Goal: Transaction & Acquisition: Purchase product/service

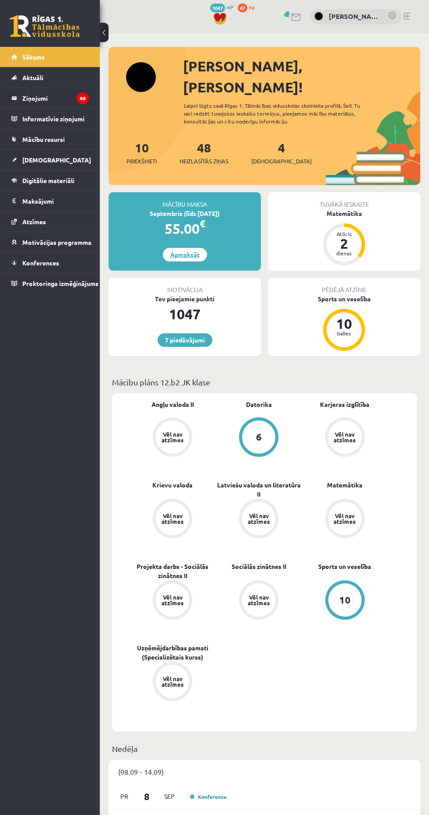
click at [165, 248] on link "Apmaksāt" at bounding box center [185, 255] width 44 height 14
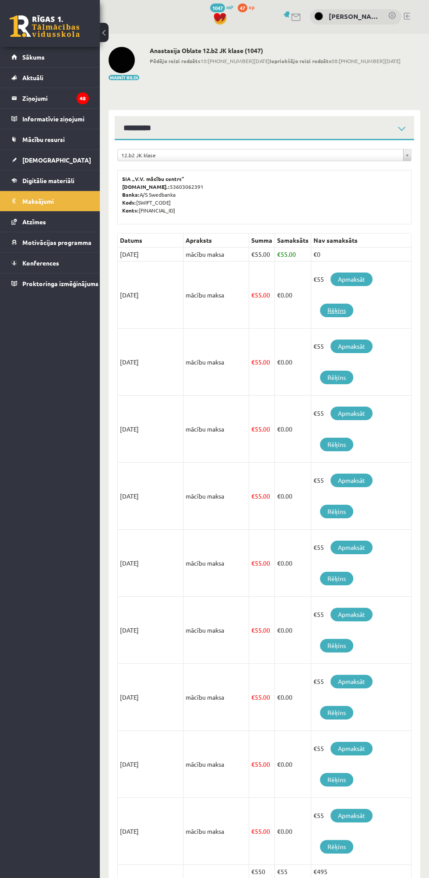
click at [336, 309] on link "Rēķins" at bounding box center [336, 311] width 33 height 14
click at [340, 311] on link "Rēķins" at bounding box center [336, 311] width 33 height 14
